Goal: Task Accomplishment & Management: Manage account settings

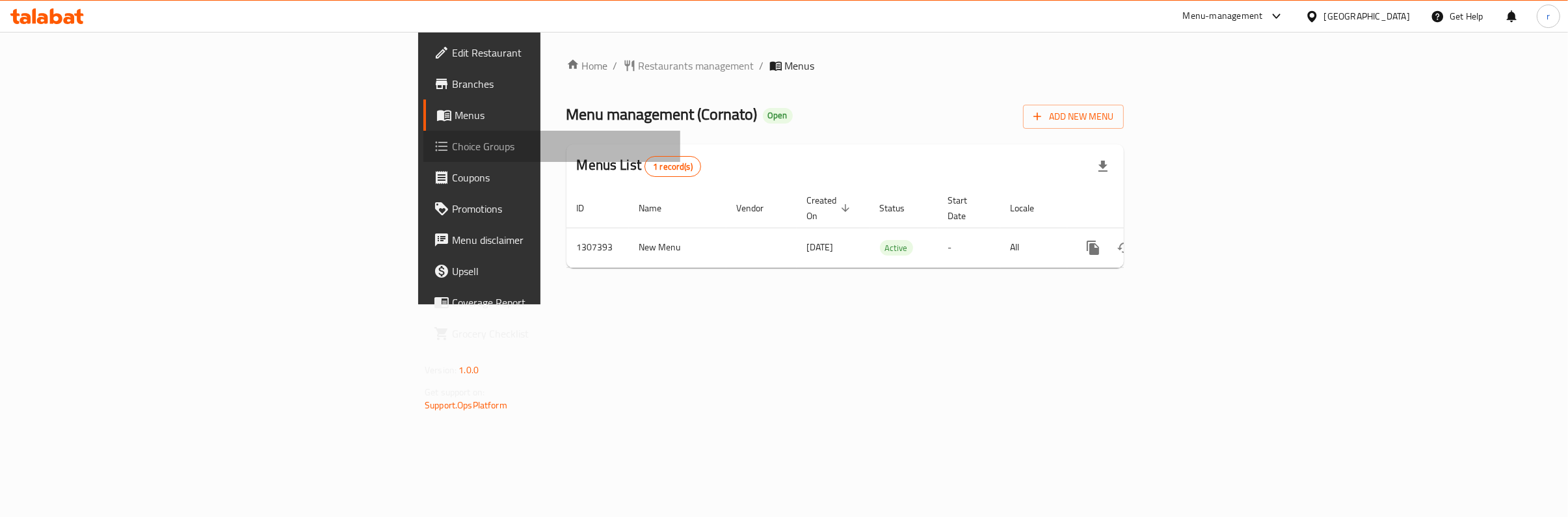
click at [452, 148] on span "Choice Groups" at bounding box center [561, 147] width 218 height 16
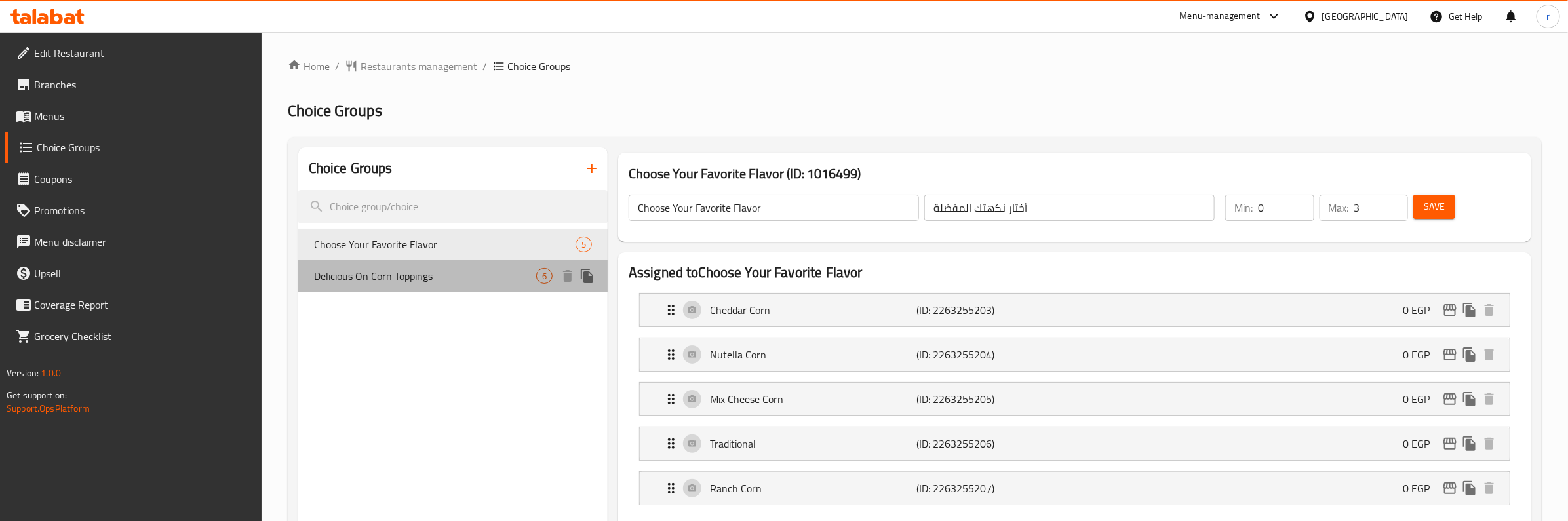
click at [419, 288] on div "Delicious On Corn Toppings 6" at bounding box center [453, 276] width 310 height 32
type input "Delicious On Corn Toppings"
type input "إضافات لذيذة على حبة الذرة"
type input "6"
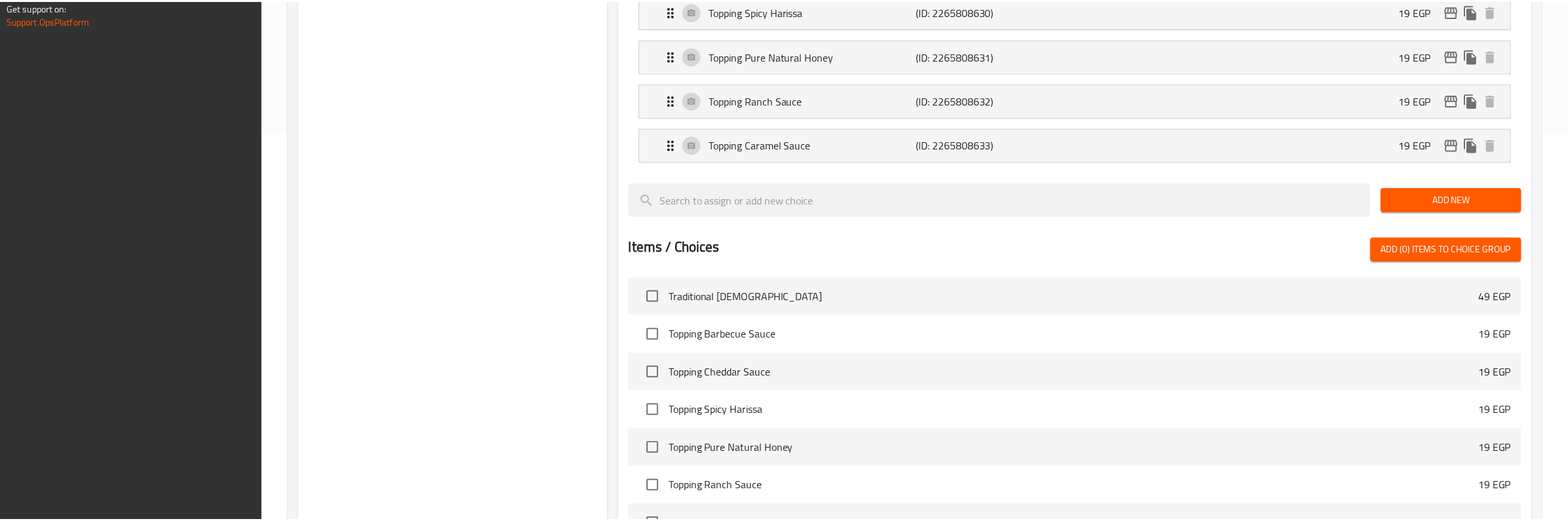
scroll to position [597, 0]
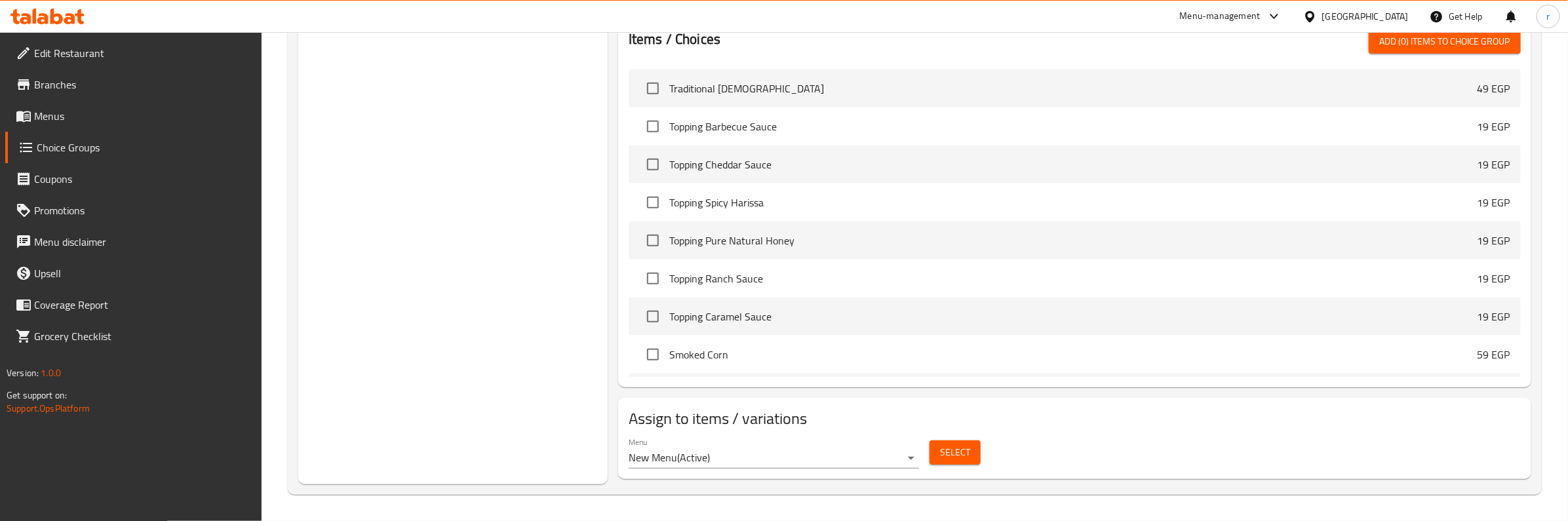
drag, startPoint x: 615, startPoint y: 503, endPoint x: 806, endPoint y: 424, distance: 206.7
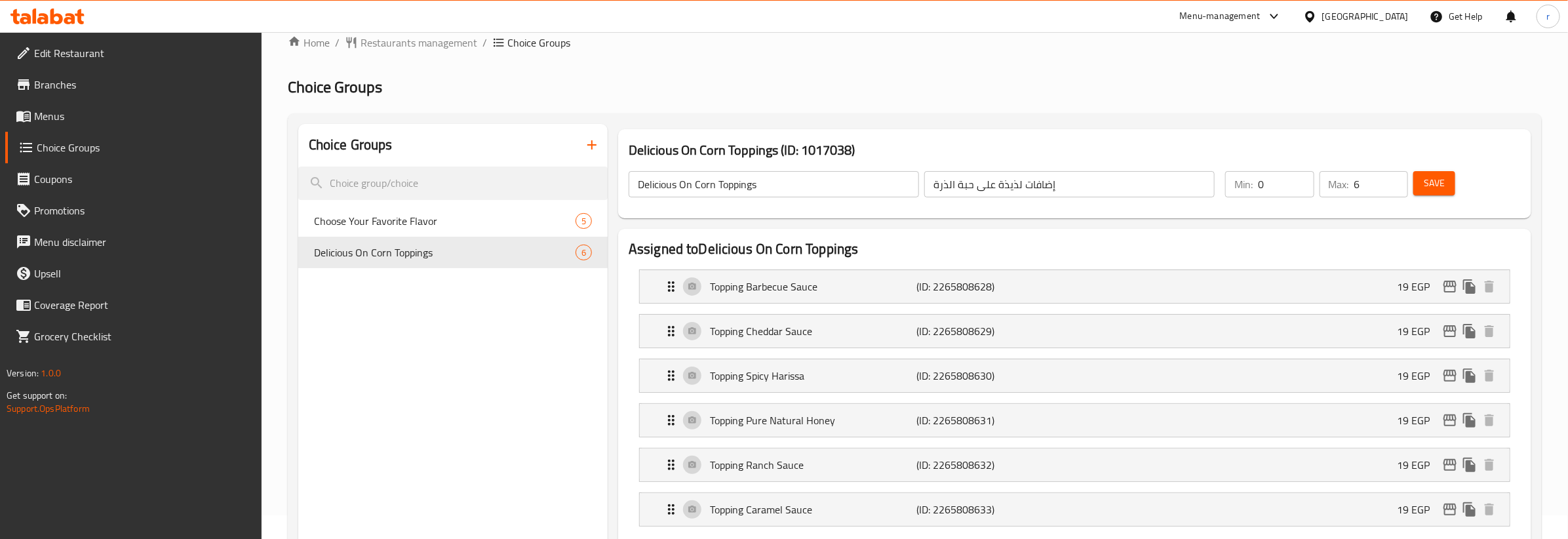
scroll to position [0, 0]
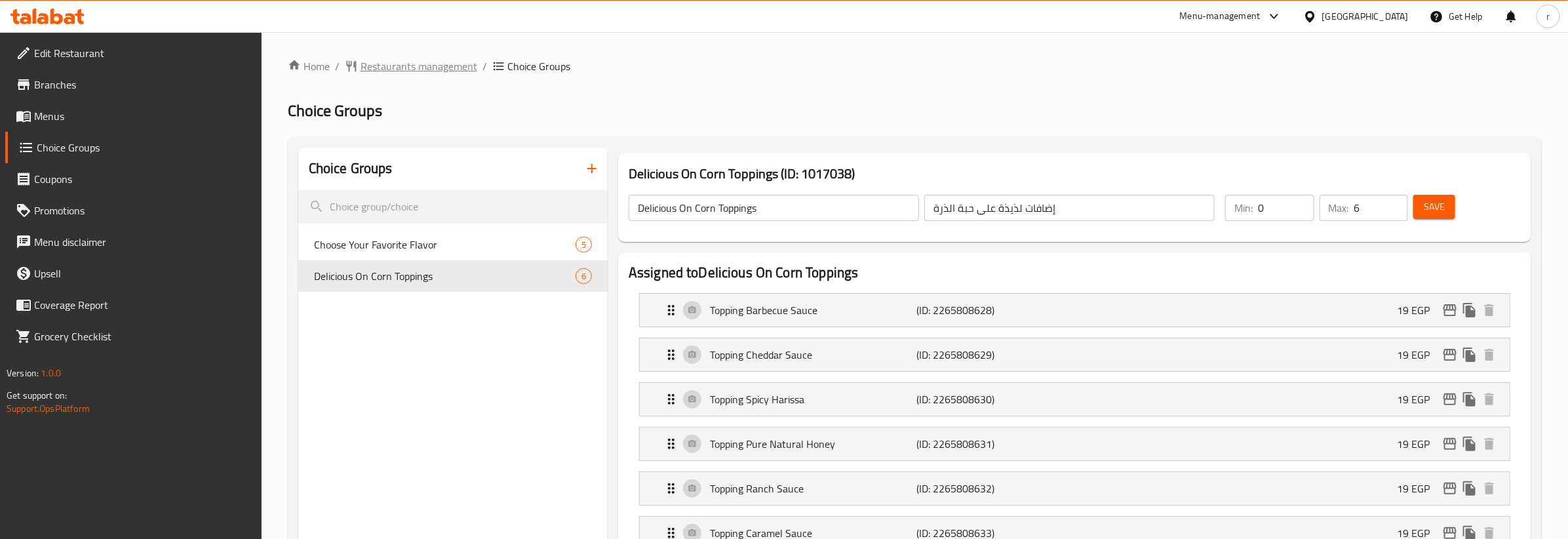
click at [439, 74] on span "Restaurants management" at bounding box center [419, 66] width 117 height 16
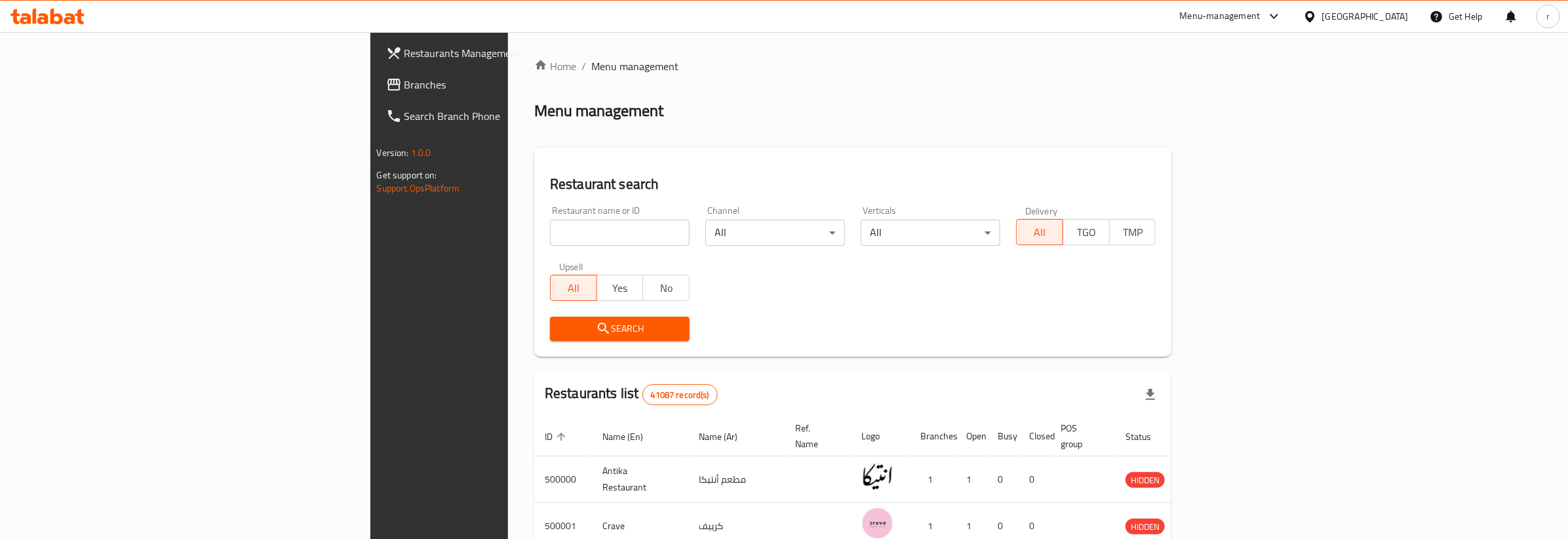
click at [404, 80] on span "Branches" at bounding box center [512, 85] width 217 height 16
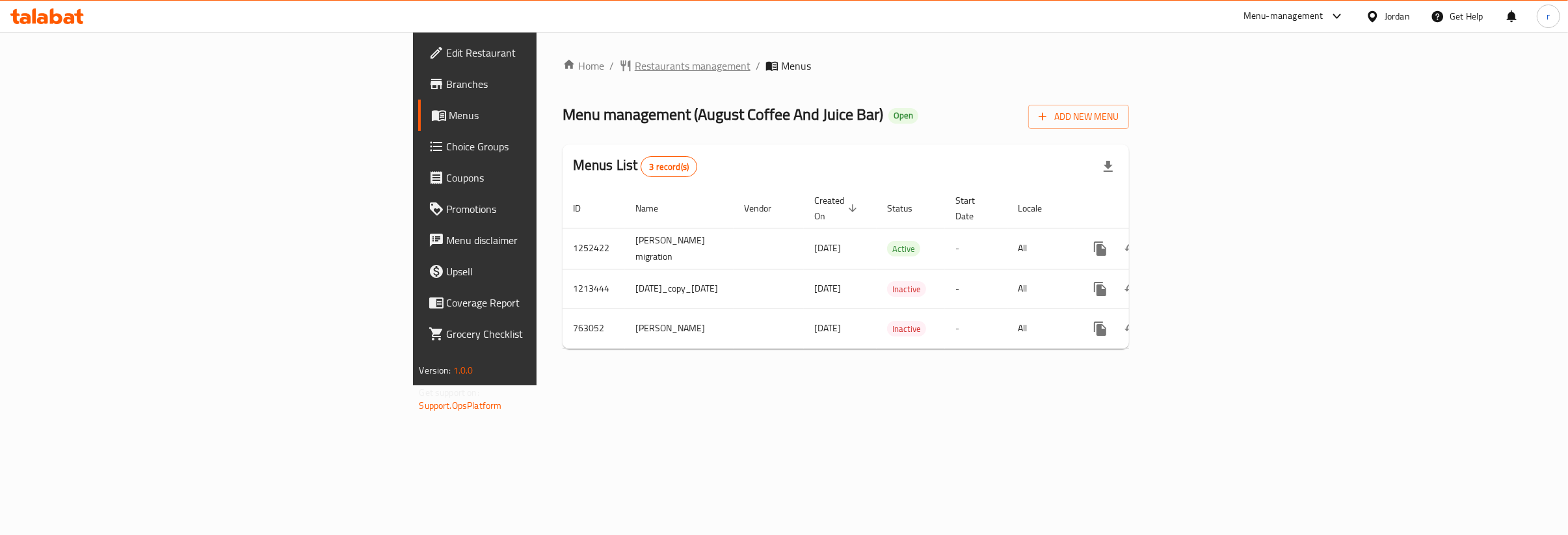
click at [635, 58] on span "Restaurants management" at bounding box center [693, 66] width 116 height 16
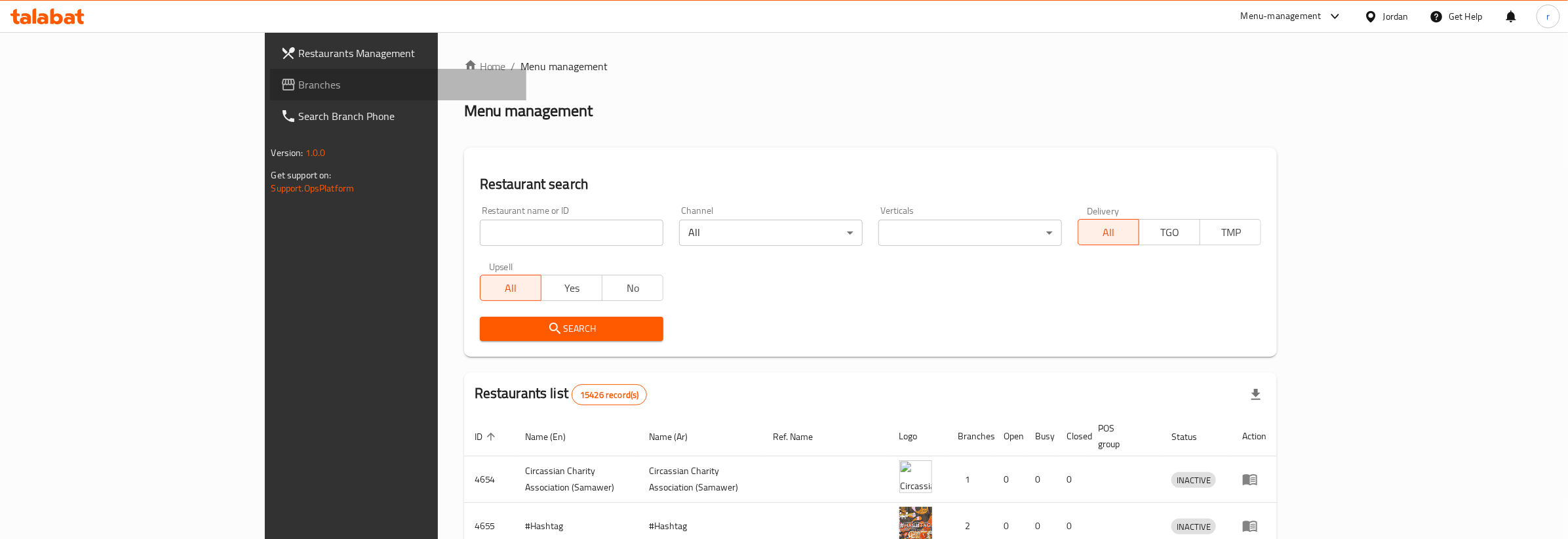
click at [299, 82] on span "Branches" at bounding box center [407, 85] width 217 height 16
